Goal: Navigation & Orientation: Understand site structure

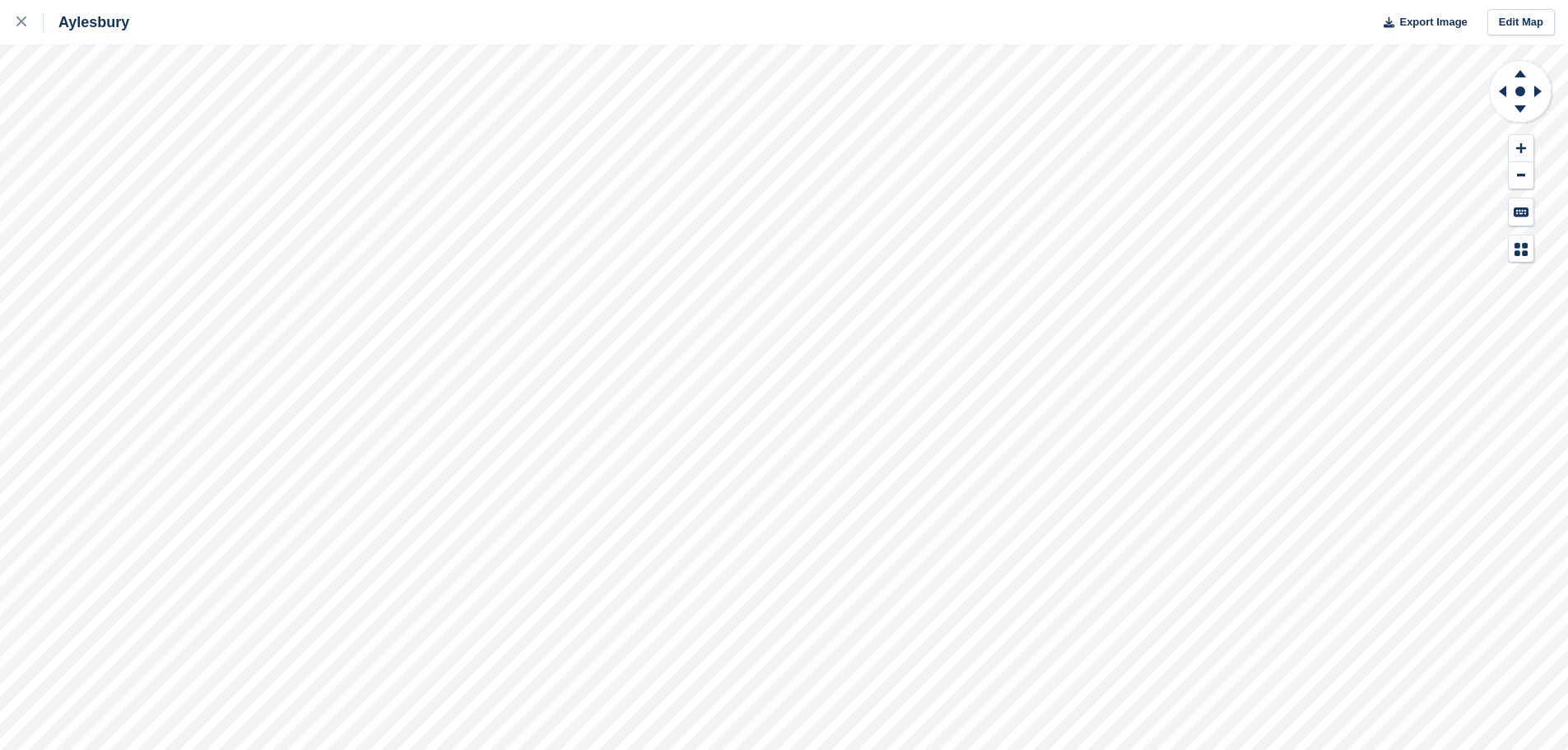
click at [1502, 88] on icon at bounding box center [1501, 92] width 21 height 43
click at [1533, 88] on icon at bounding box center [1541, 92] width 21 height 43
click at [1499, 91] on icon at bounding box center [1502, 91] width 7 height 11
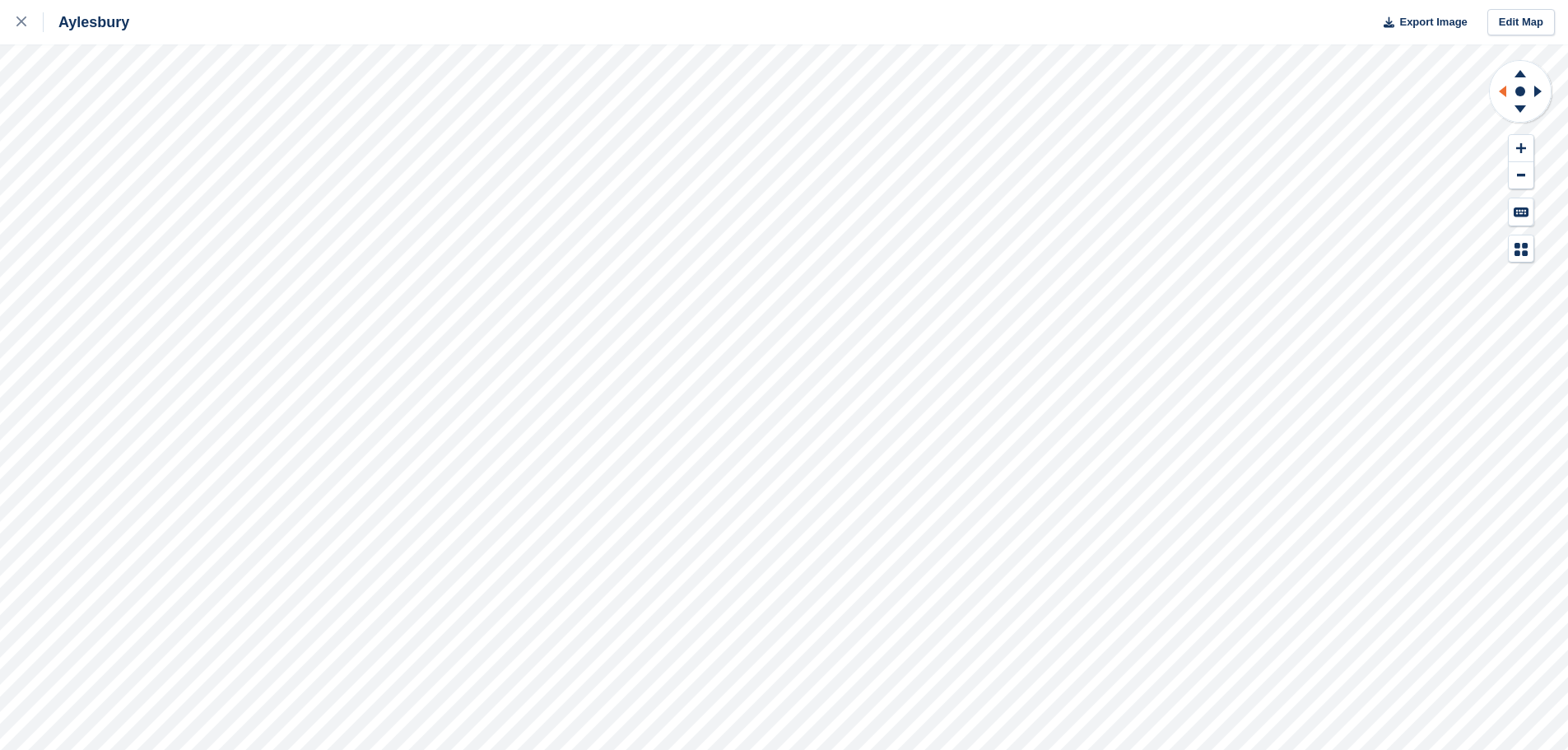
click at [1499, 91] on icon at bounding box center [1502, 91] width 7 height 11
click at [1538, 91] on icon at bounding box center [1538, 91] width 7 height 11
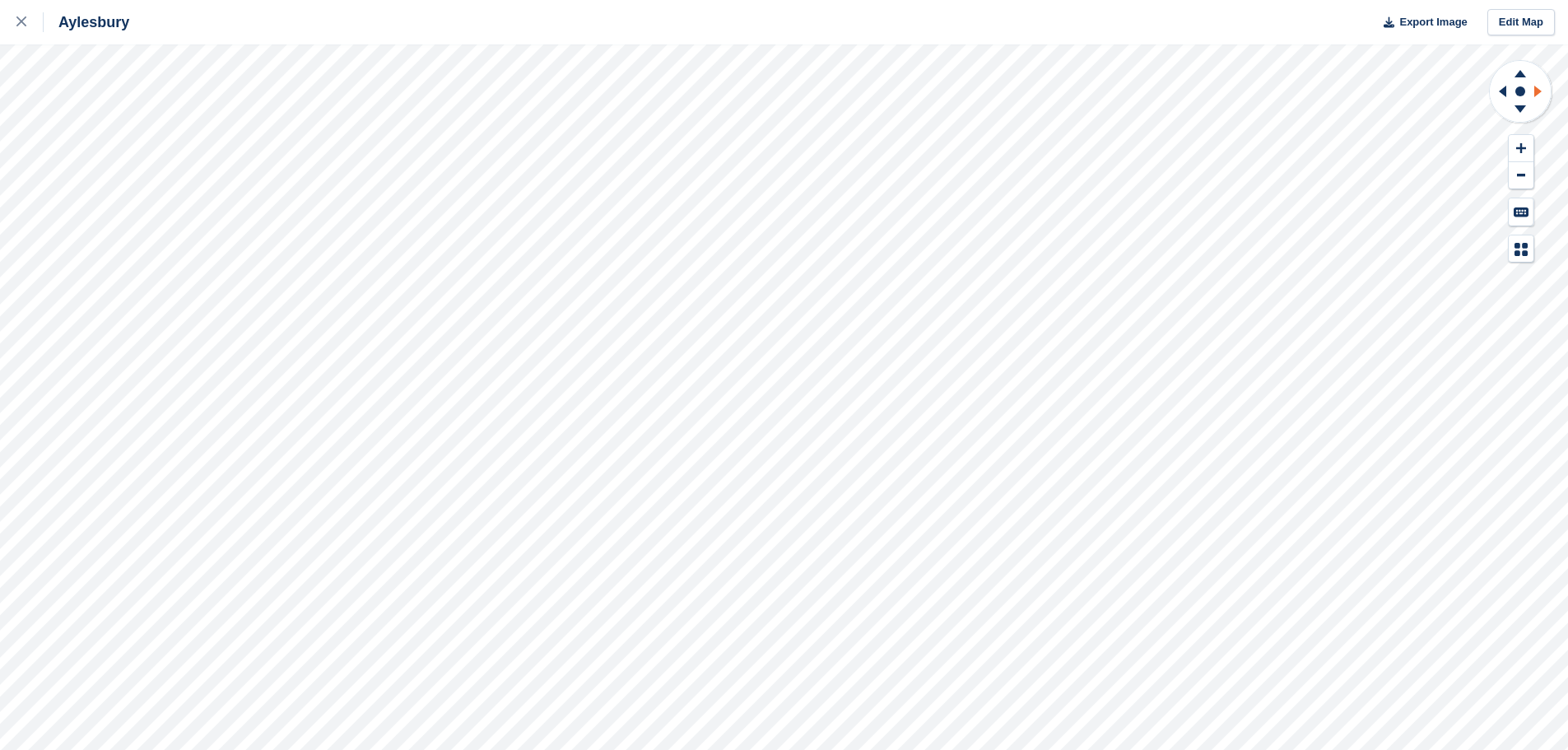
click at [1538, 91] on icon at bounding box center [1538, 91] width 7 height 11
click at [1497, 94] on icon at bounding box center [1501, 92] width 21 height 43
